Goal: Find specific page/section: Find specific page/section

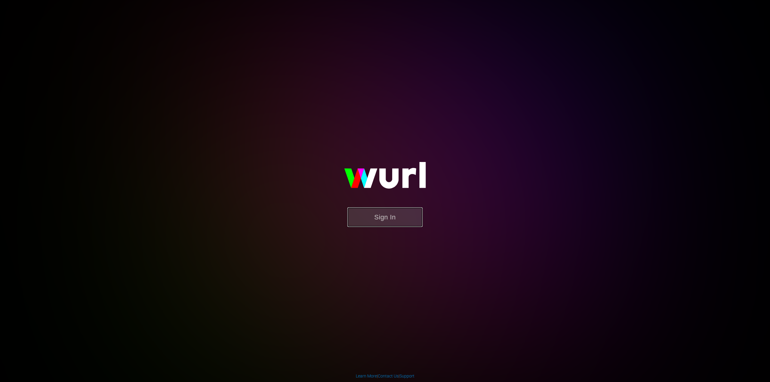
click at [394, 219] on button "Sign In" at bounding box center [384, 218] width 75 height 20
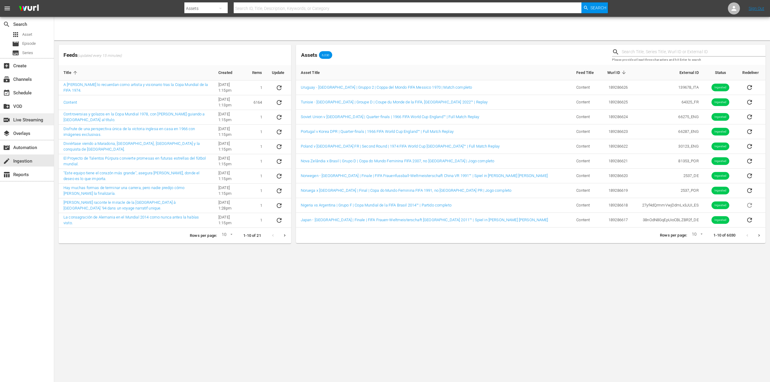
click at [28, 122] on div "switch_video Live Streaming" at bounding box center [17, 118] width 34 height 5
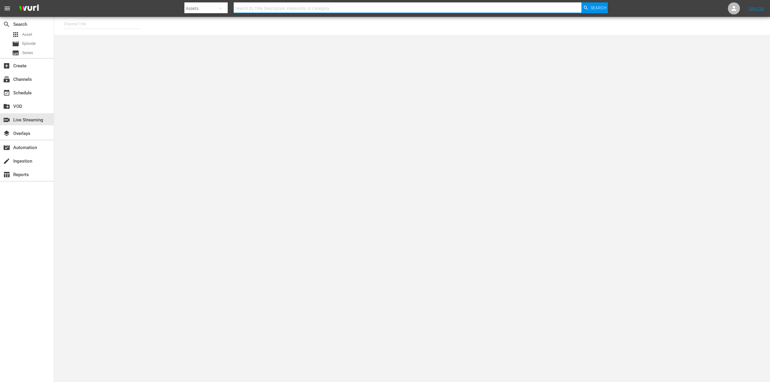
click at [254, 9] on input "text" at bounding box center [408, 8] width 348 height 14
click at [82, 26] on input "text" at bounding box center [102, 24] width 77 height 14
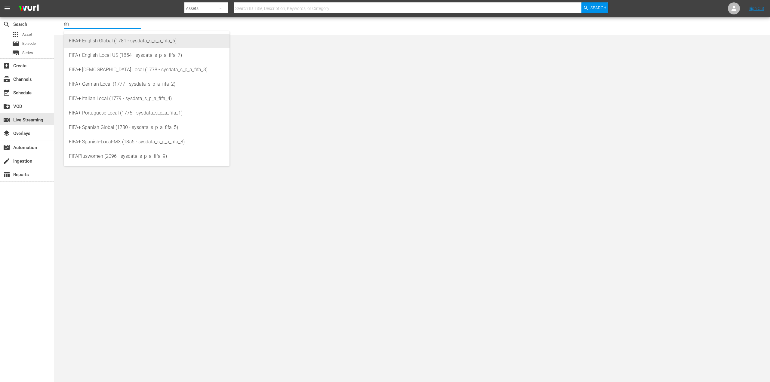
click at [108, 36] on div "FIFA+ English Global (1781 - sysdata_s_p_a_fifa_6)" at bounding box center [147, 41] width 156 height 14
type input "FIFA+ English Global (1781 - sysdata_s_p_a_fifa_6)"
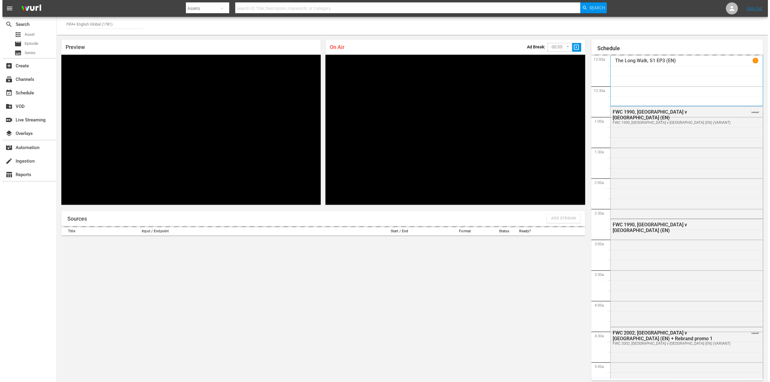
scroll to position [3, 0]
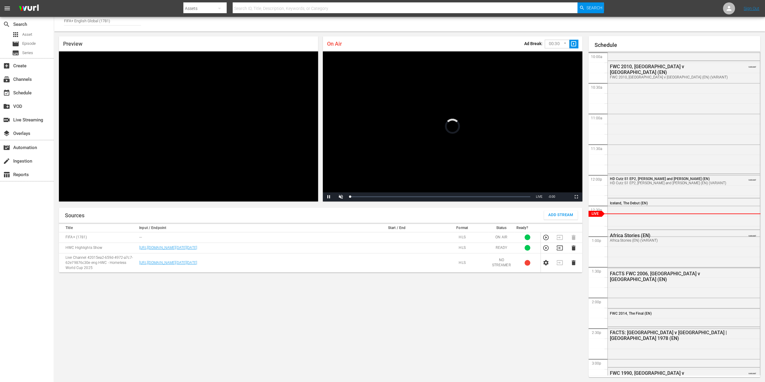
click at [564, 45] on body "menu Search By Assets Search ID, Title, Description, Keywords, or Category Sear…" at bounding box center [382, 188] width 765 height 382
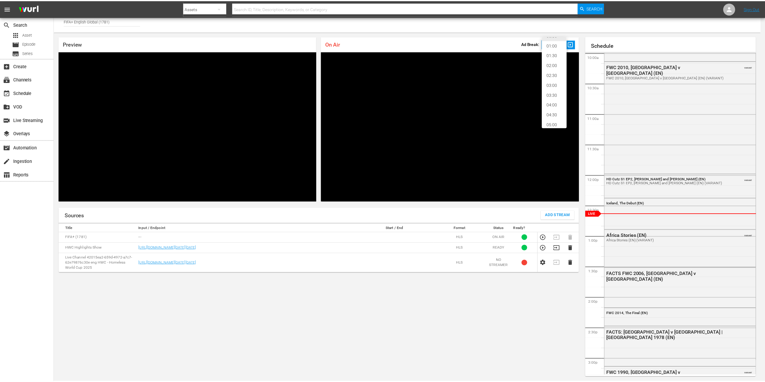
scroll to position [13, 0]
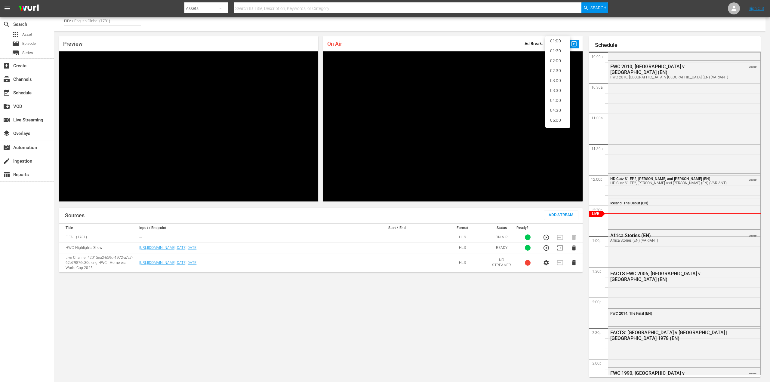
click at [491, 45] on div at bounding box center [385, 191] width 770 height 382
